Goal: Information Seeking & Learning: Learn about a topic

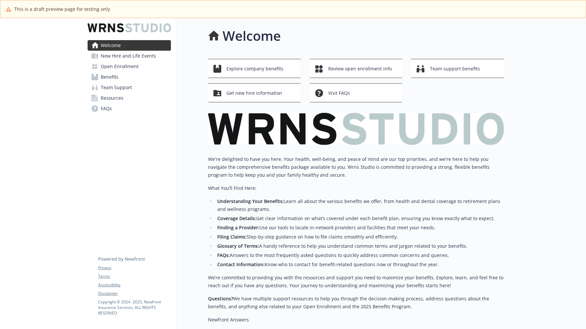
click at [143, 76] on link "Benefits" at bounding box center [129, 77] width 83 height 11
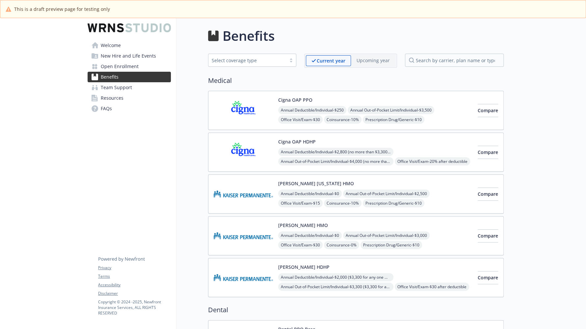
click at [120, 66] on span "Open Enrollment" at bounding box center [120, 66] width 38 height 11
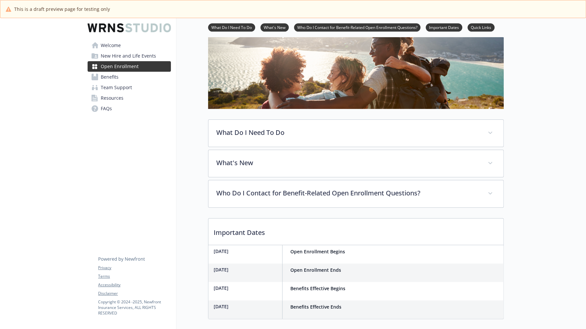
scroll to position [82, 0]
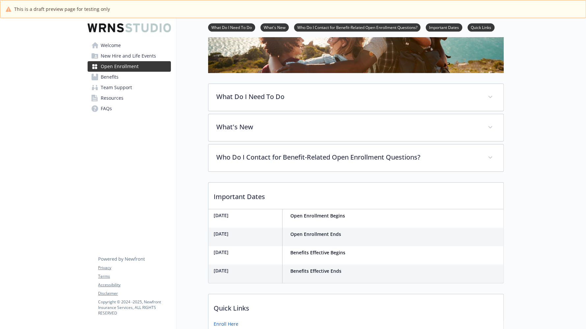
click at [340, 219] on div "Open Enrollment Begins" at bounding box center [318, 219] width 60 height 18
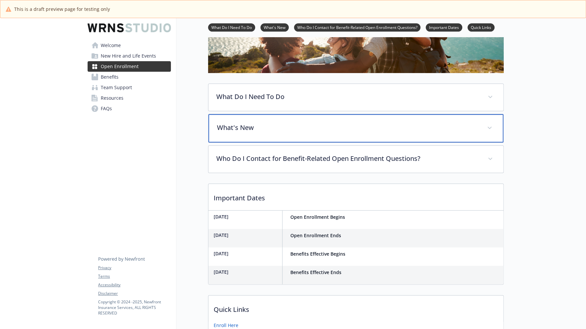
click at [297, 120] on div "What's New" at bounding box center [356, 128] width 295 height 28
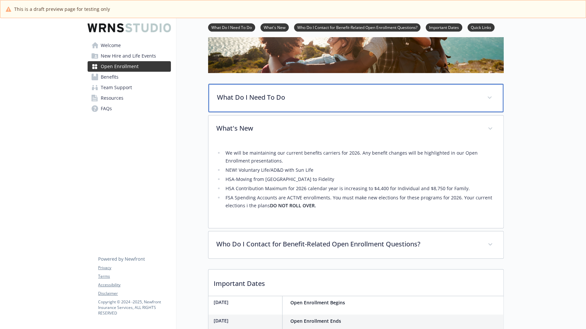
click at [297, 103] on div "What Do I Need To Do" at bounding box center [356, 98] width 295 height 28
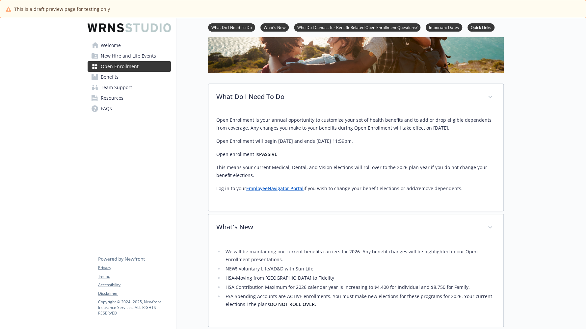
click at [289, 144] on p "Open Enrollment will begin [DATE] and ends [DATE] 11:59pm." at bounding box center [355, 141] width 279 height 8
click at [290, 144] on p "Open Enrollment will begin [DATE] and ends [DATE] 11:59pm." at bounding box center [355, 141] width 279 height 8
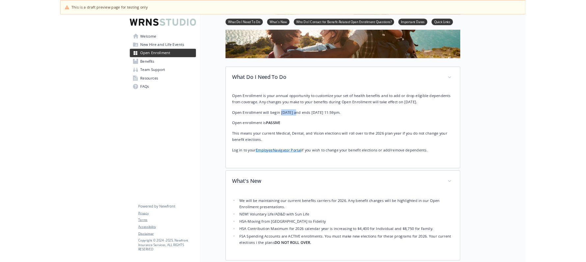
scroll to position [164, 0]
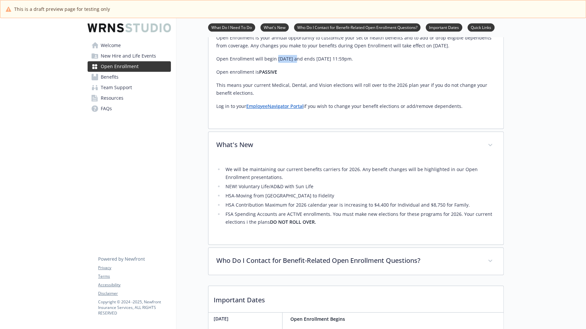
click at [560, 179] on div at bounding box center [545, 168] width 82 height 629
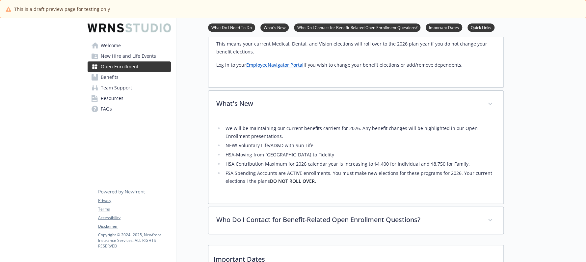
scroll to position [82, 0]
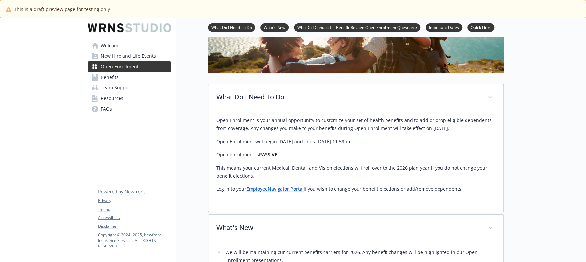
click at [141, 76] on link "Benefits" at bounding box center [129, 77] width 83 height 11
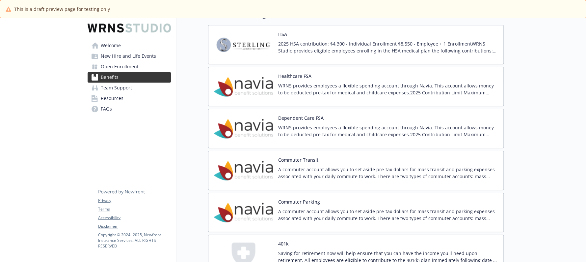
scroll to position [855, 0]
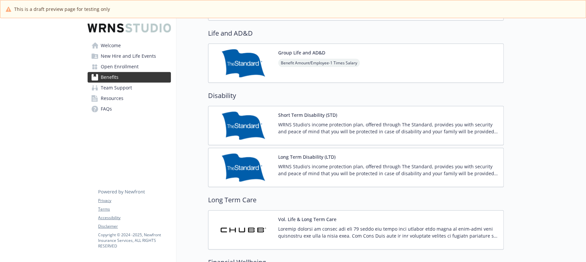
click at [146, 68] on link "Open Enrollment" at bounding box center [129, 66] width 83 height 11
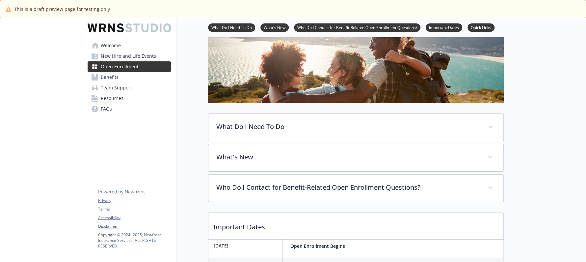
scroll to position [40, 0]
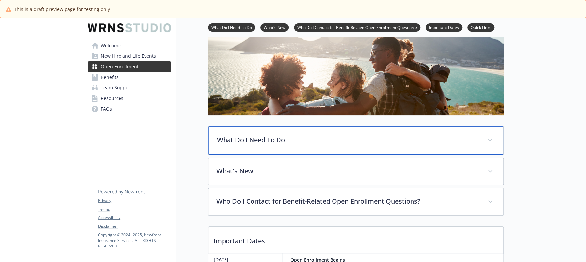
click at [375, 146] on div "What Do I Need To Do" at bounding box center [356, 140] width 295 height 28
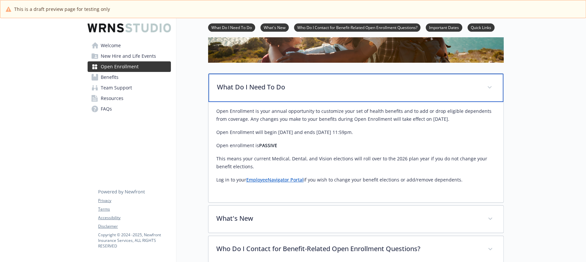
scroll to position [122, 0]
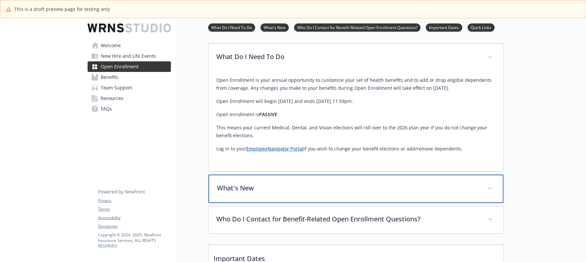
click at [401, 196] on div "What's New" at bounding box center [356, 188] width 295 height 28
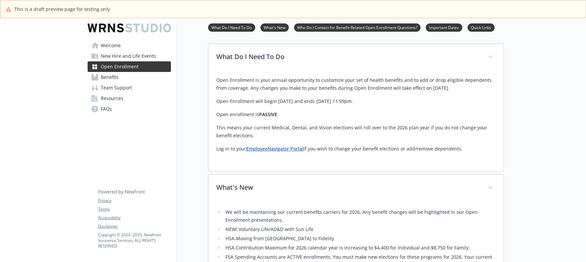
click at [127, 81] on link "Benefits" at bounding box center [129, 77] width 83 height 11
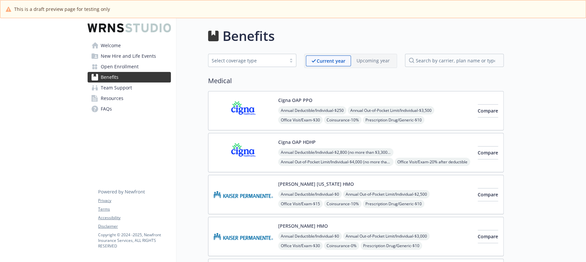
click at [374, 63] on p "Upcoming year" at bounding box center [373, 60] width 33 height 7
